Goal: Task Accomplishment & Management: Complete application form

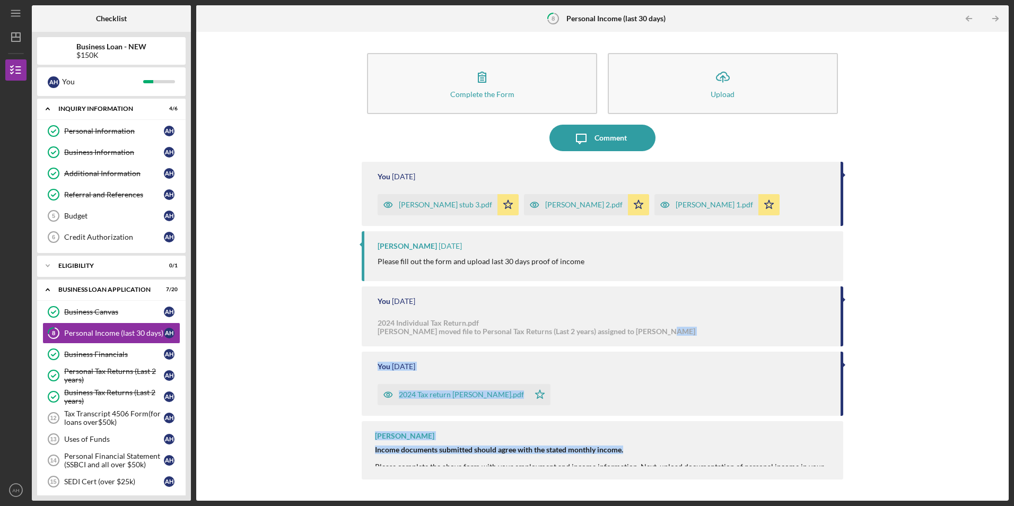
drag, startPoint x: 646, startPoint y: 443, endPoint x: 667, endPoint y: 336, distance: 109.1
click at [667, 336] on div "You 1 day ago Anthony H stub 3.pdf Icon/Star Anthony H stub 2.pdf Icon/Star Ant…" at bounding box center [602, 323] width 481 height 323
click at [330, 436] on div "Complete the Form Form Icon/Upload Upload Icon/Message Comment You 1 day ago An…" at bounding box center [602, 266] width 802 height 458
drag, startPoint x: 318, startPoint y: 385, endPoint x: 677, endPoint y: 434, distance: 362.8
click at [677, 434] on div "Samantha O'Rourke Income documents submitted should agree with the stated month…" at bounding box center [602, 450] width 481 height 58
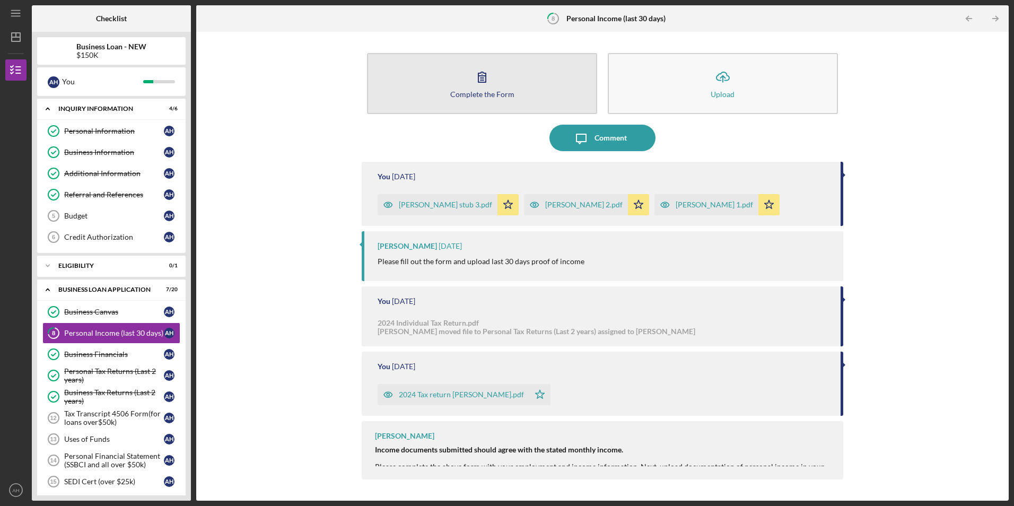
click at [479, 89] on button "Complete the Form Form" at bounding box center [482, 83] width 230 height 61
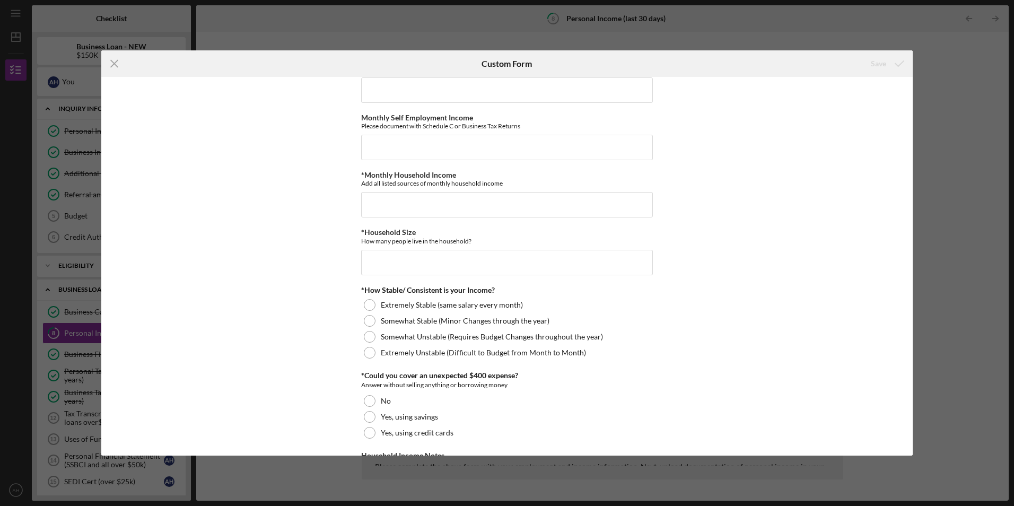
scroll to position [516, 0]
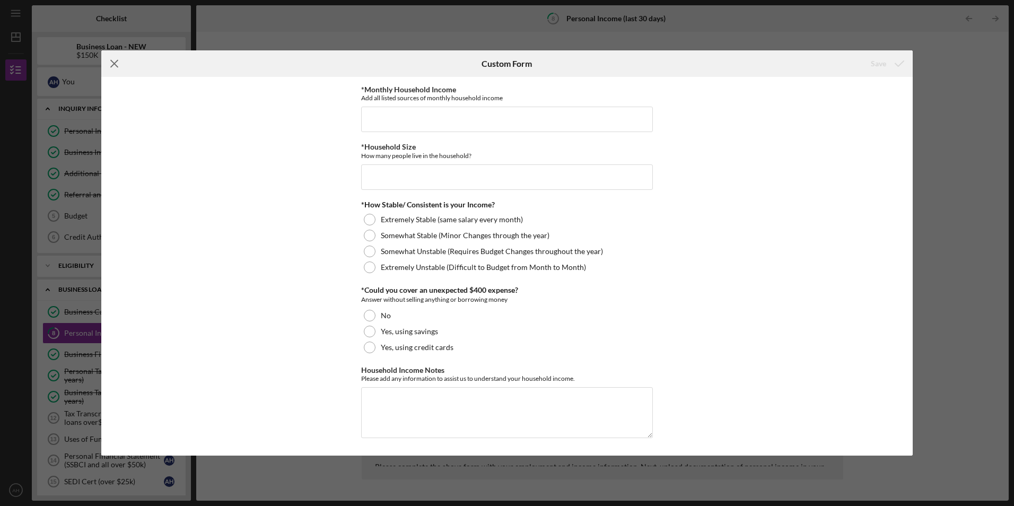
click at [113, 65] on line at bounding box center [114, 63] width 7 height 7
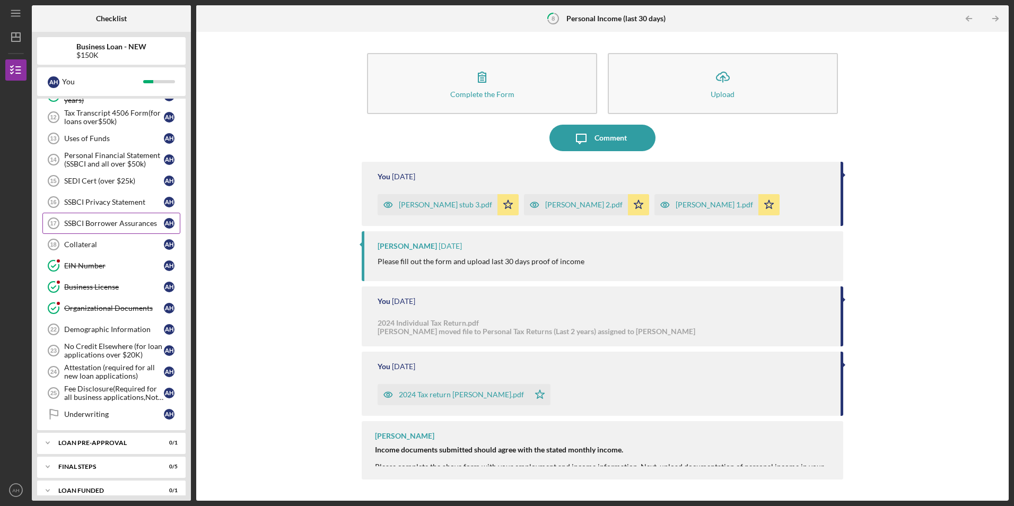
scroll to position [312, 0]
